Goal: Navigation & Orientation: Find specific page/section

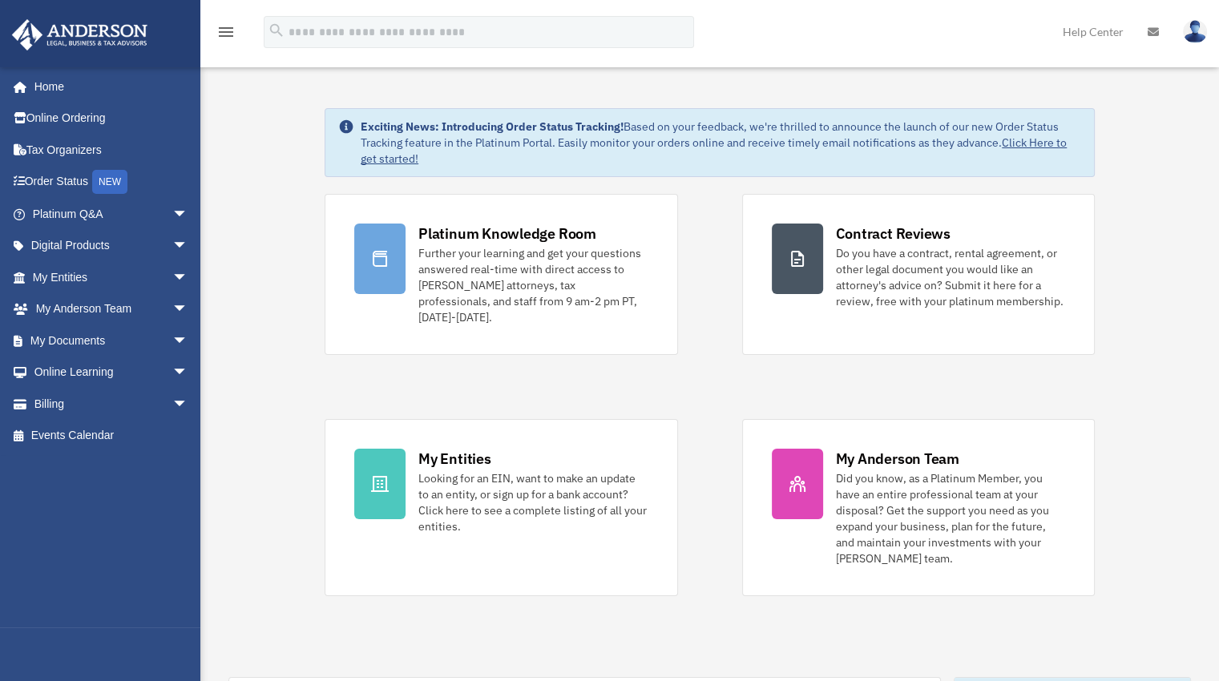
click at [494, 260] on div "Further your learning and get your questions answered real-time with direct acc…" at bounding box center [532, 285] width 229 height 80
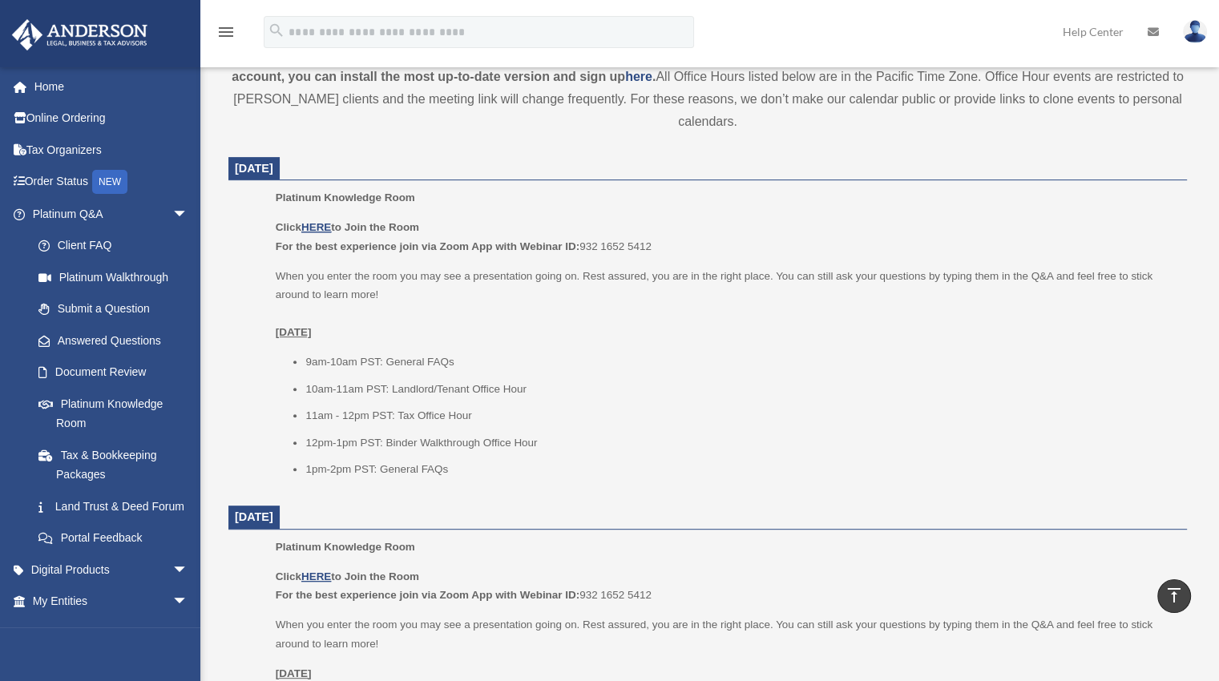
scroll to position [561, 0]
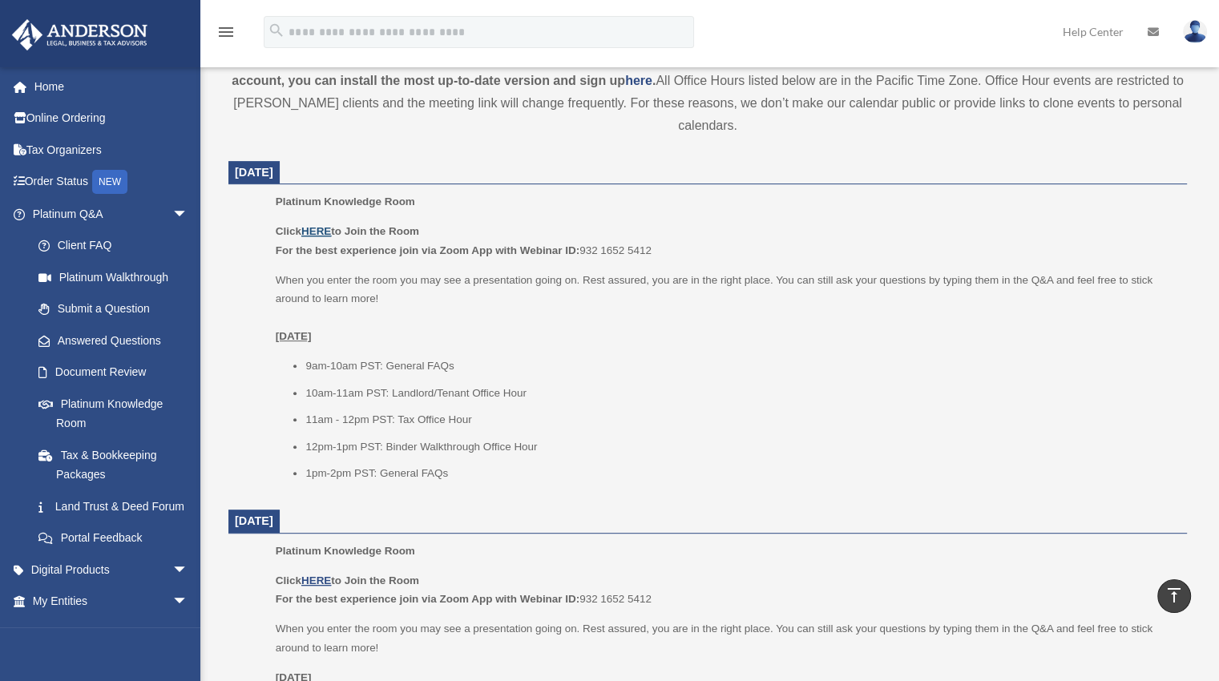
click at [323, 230] on u "HERE" at bounding box center [316, 231] width 30 height 12
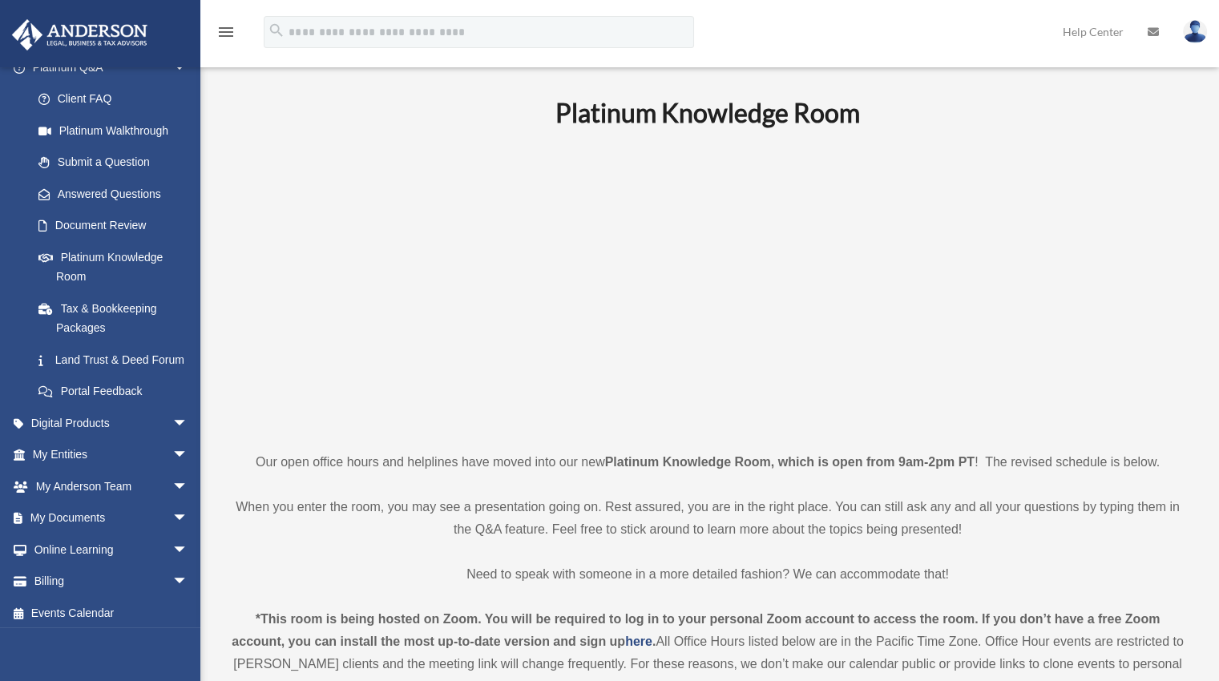
scroll to position [171, 0]
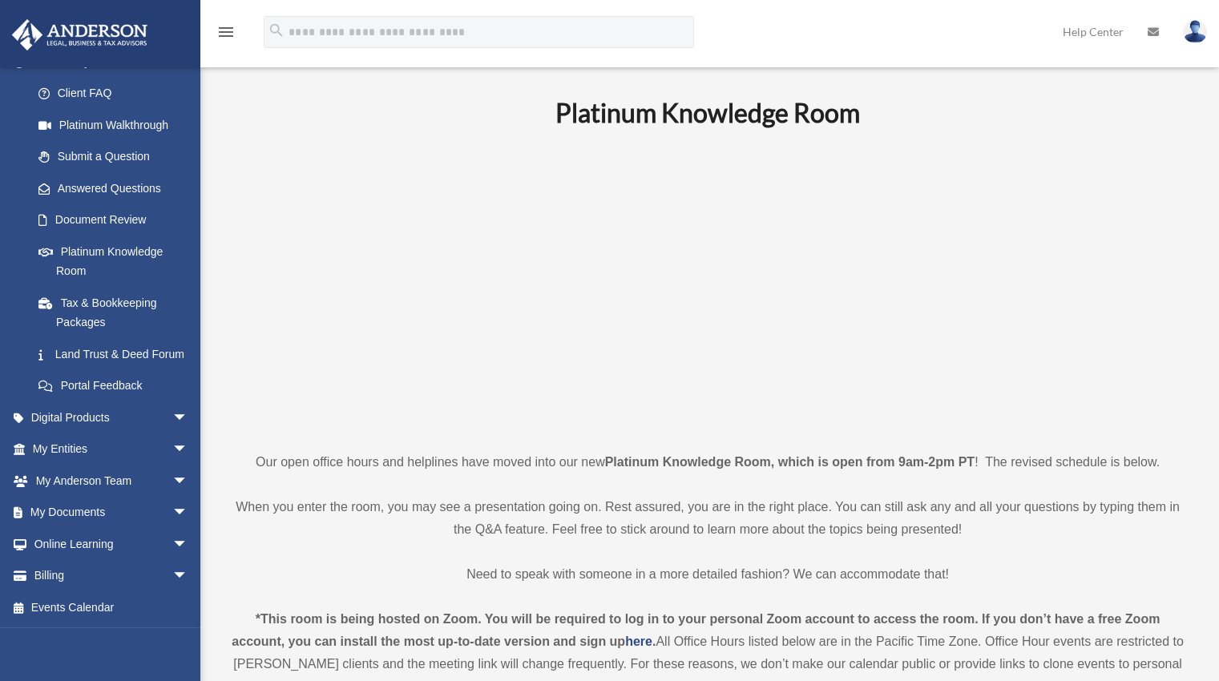
click at [49, 575] on link "Billing arrow_drop_down" at bounding box center [111, 576] width 201 height 32
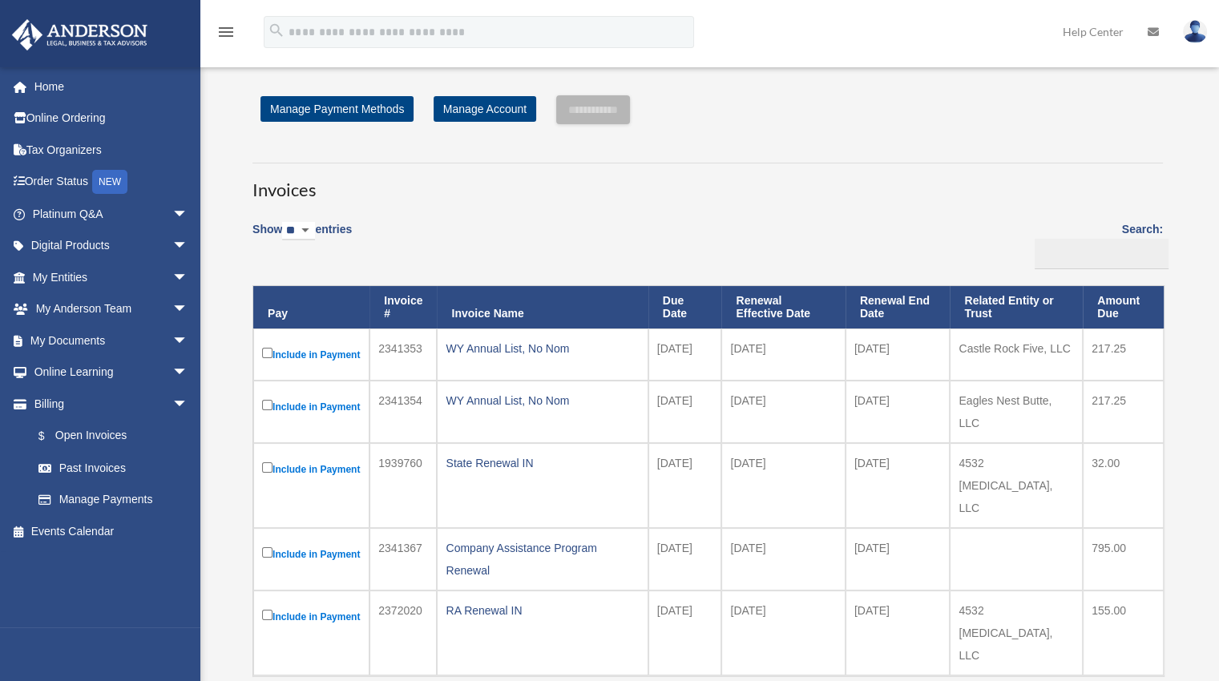
click at [1186, 37] on img at bounding box center [1195, 31] width 24 height 23
click at [907, 135] on link "Logout" at bounding box center [934, 139] width 160 height 33
